Goal: Task Accomplishment & Management: Use online tool/utility

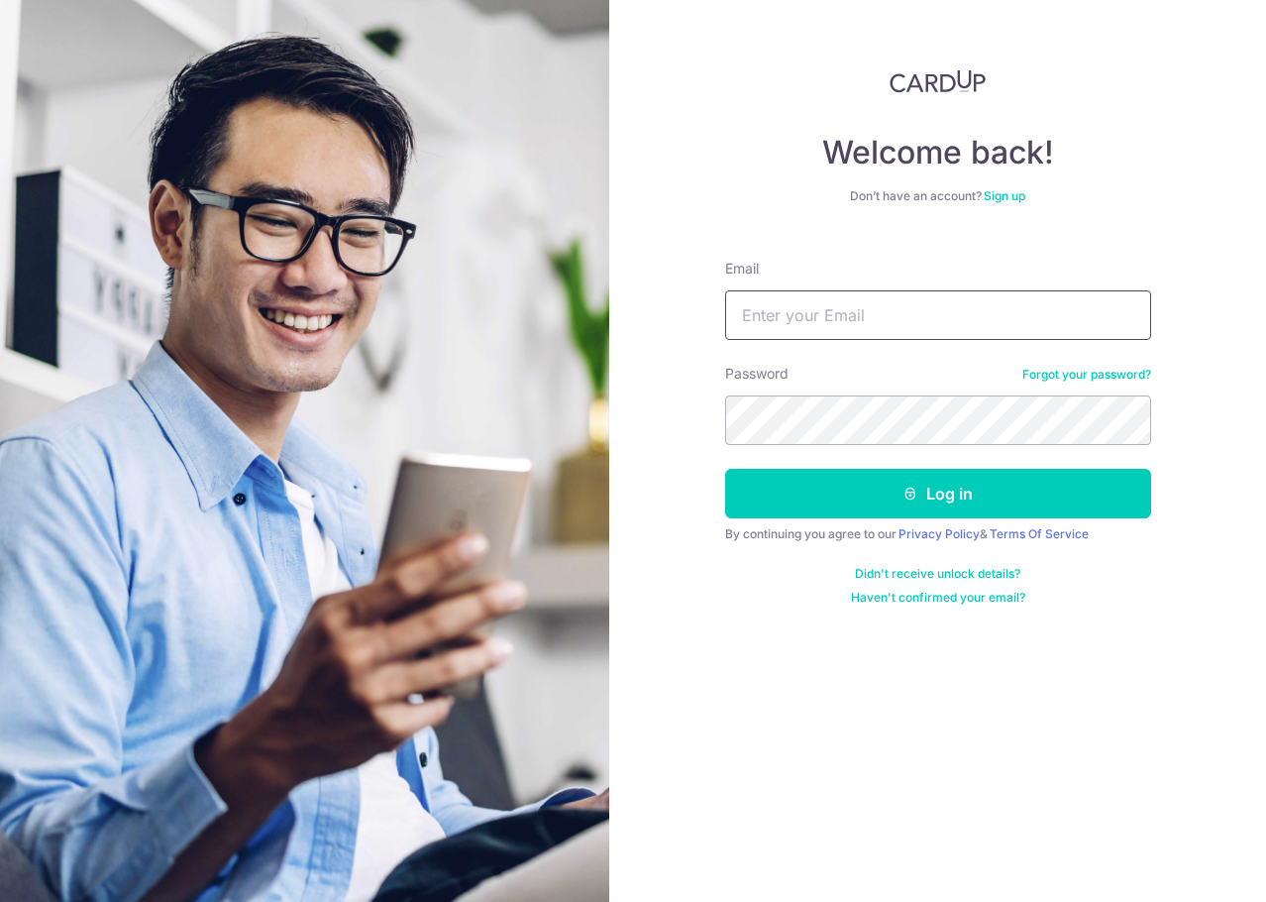
click at [800, 318] on input "Email" at bounding box center [938, 315] width 426 height 50
type input "beaniecow@hotmail.com"
click at [725, 469] on button "Log in" at bounding box center [938, 494] width 426 height 50
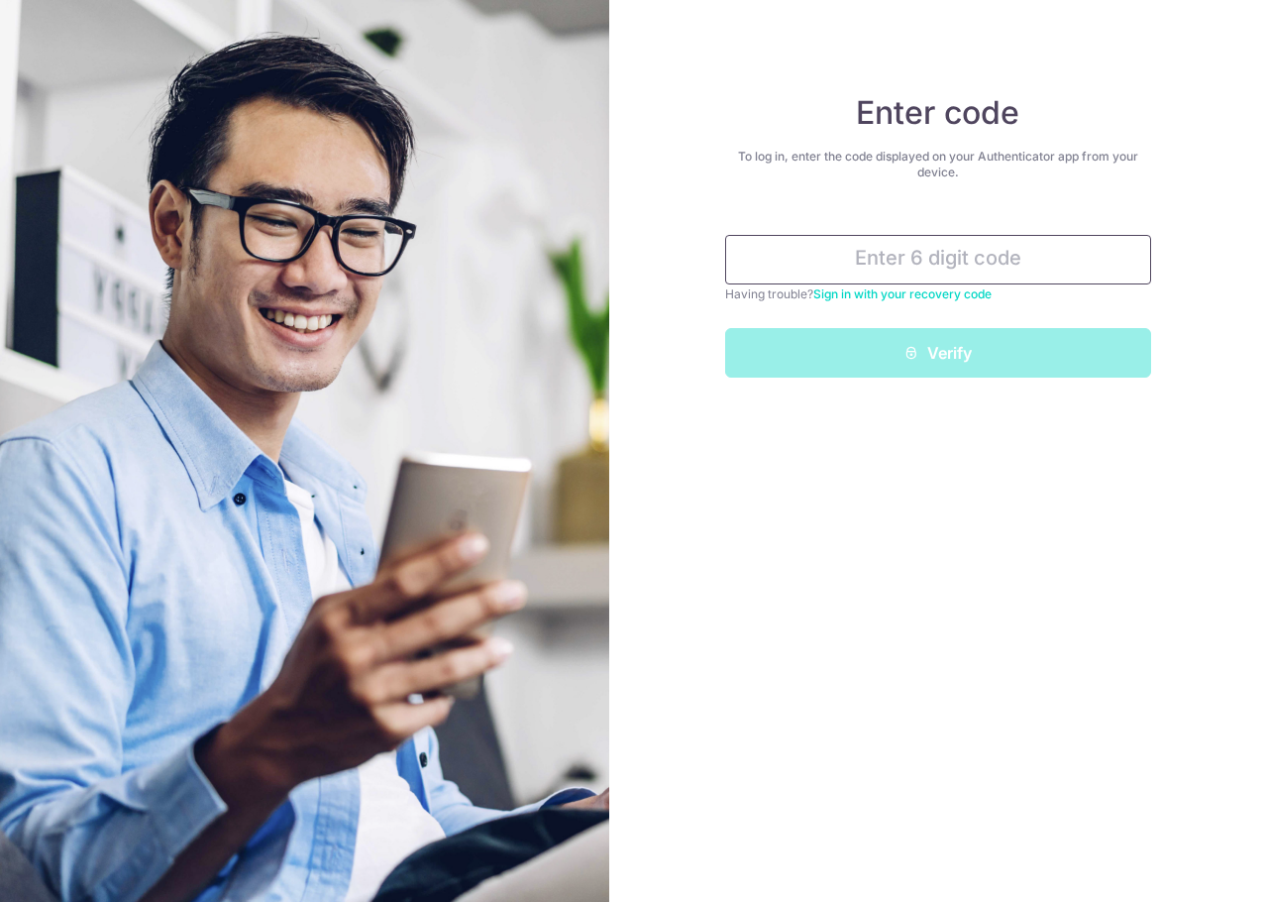
click at [864, 269] on input "text" at bounding box center [938, 260] width 426 height 50
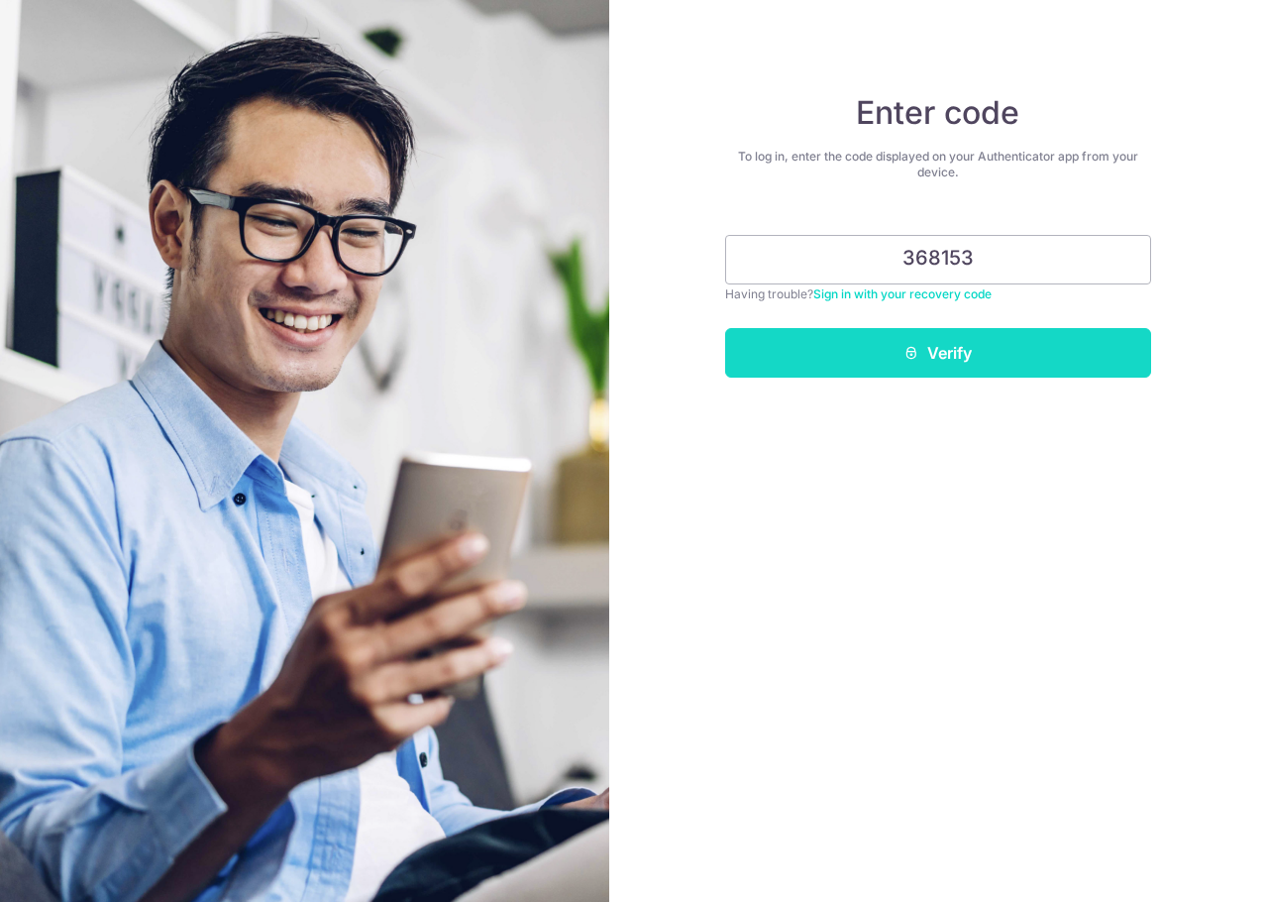
type input "368153"
click at [889, 336] on button "Verify" at bounding box center [938, 353] width 426 height 50
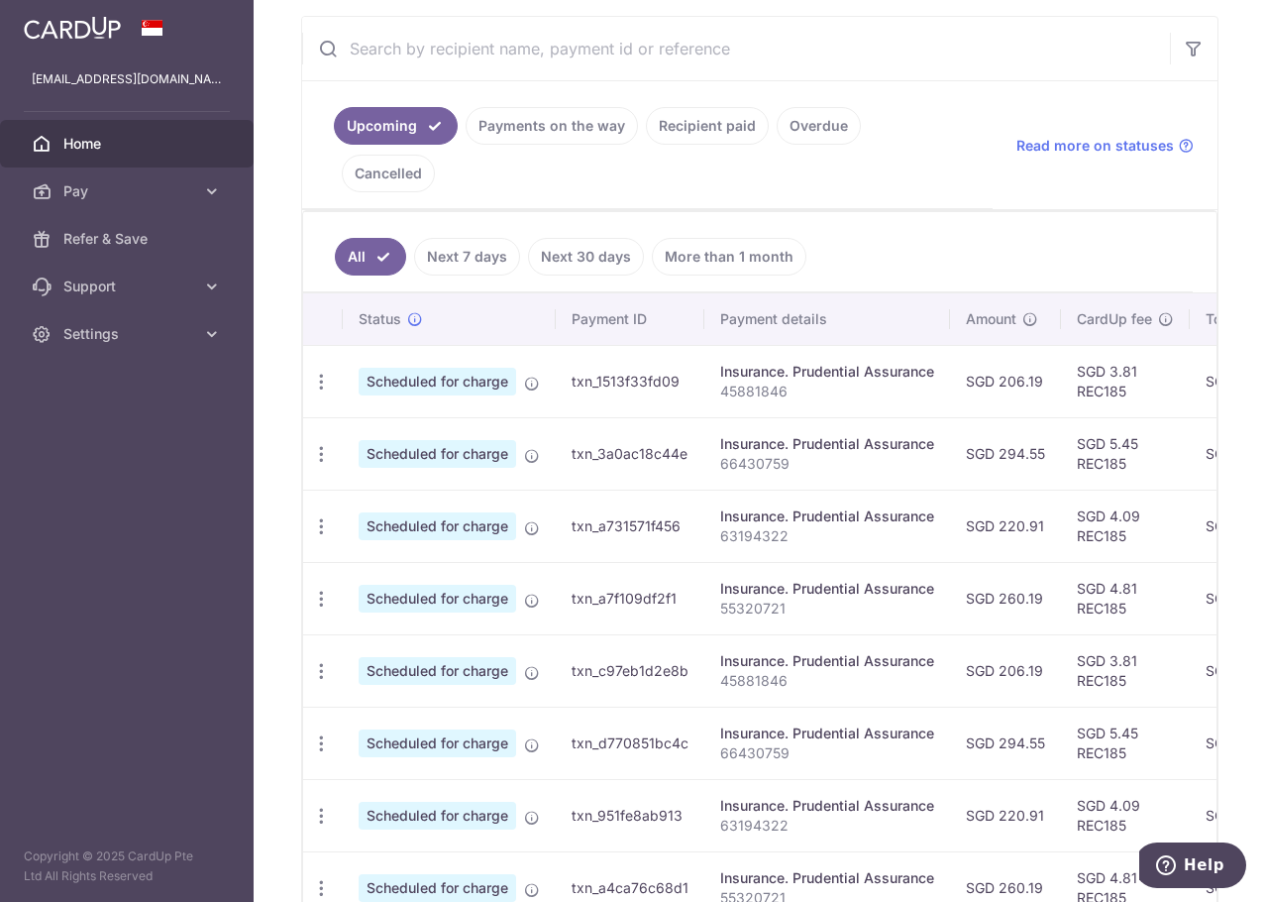
scroll to position [396, 0]
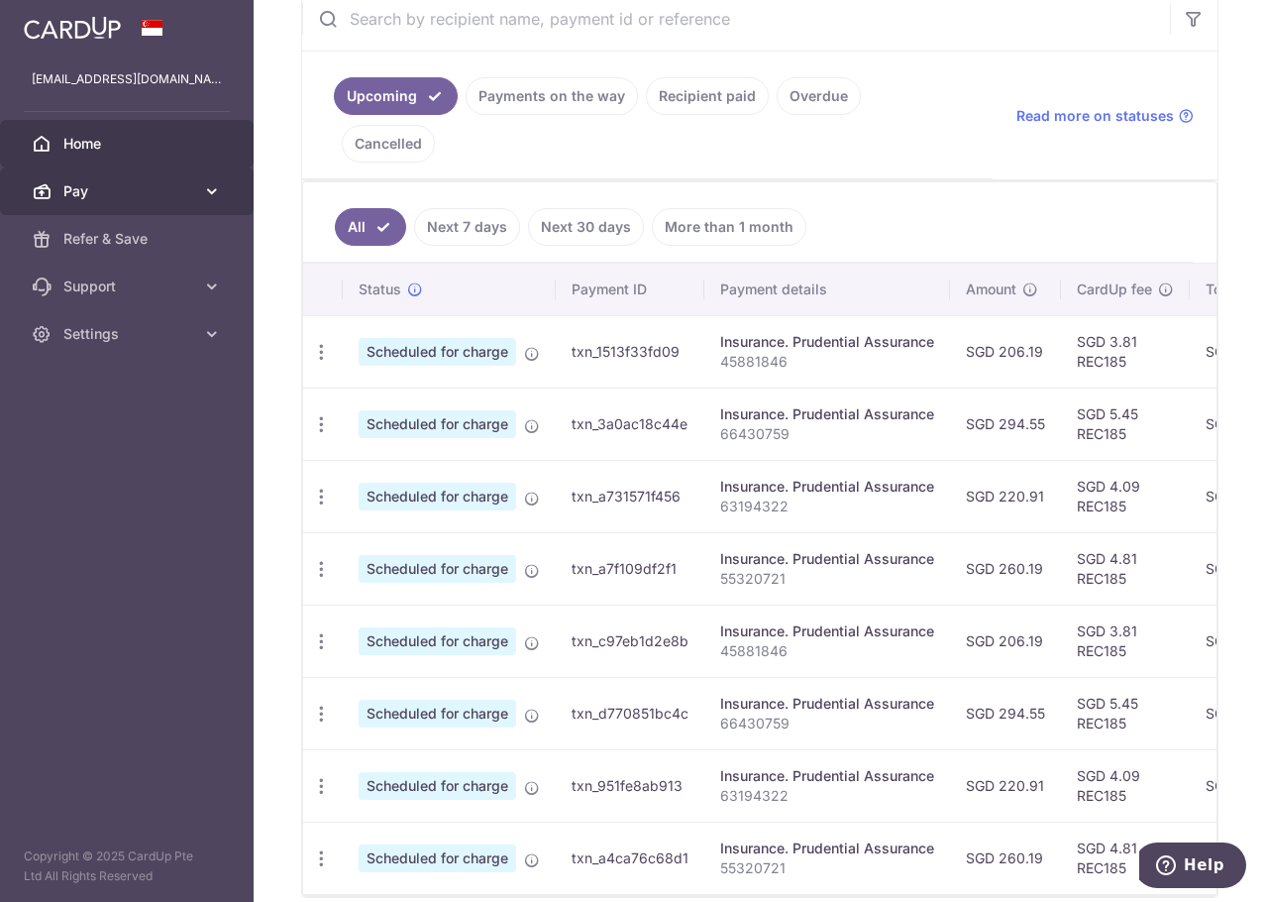
click at [122, 194] on span "Pay" at bounding box center [128, 191] width 131 height 20
